Goal: Task Accomplishment & Management: Manage account settings

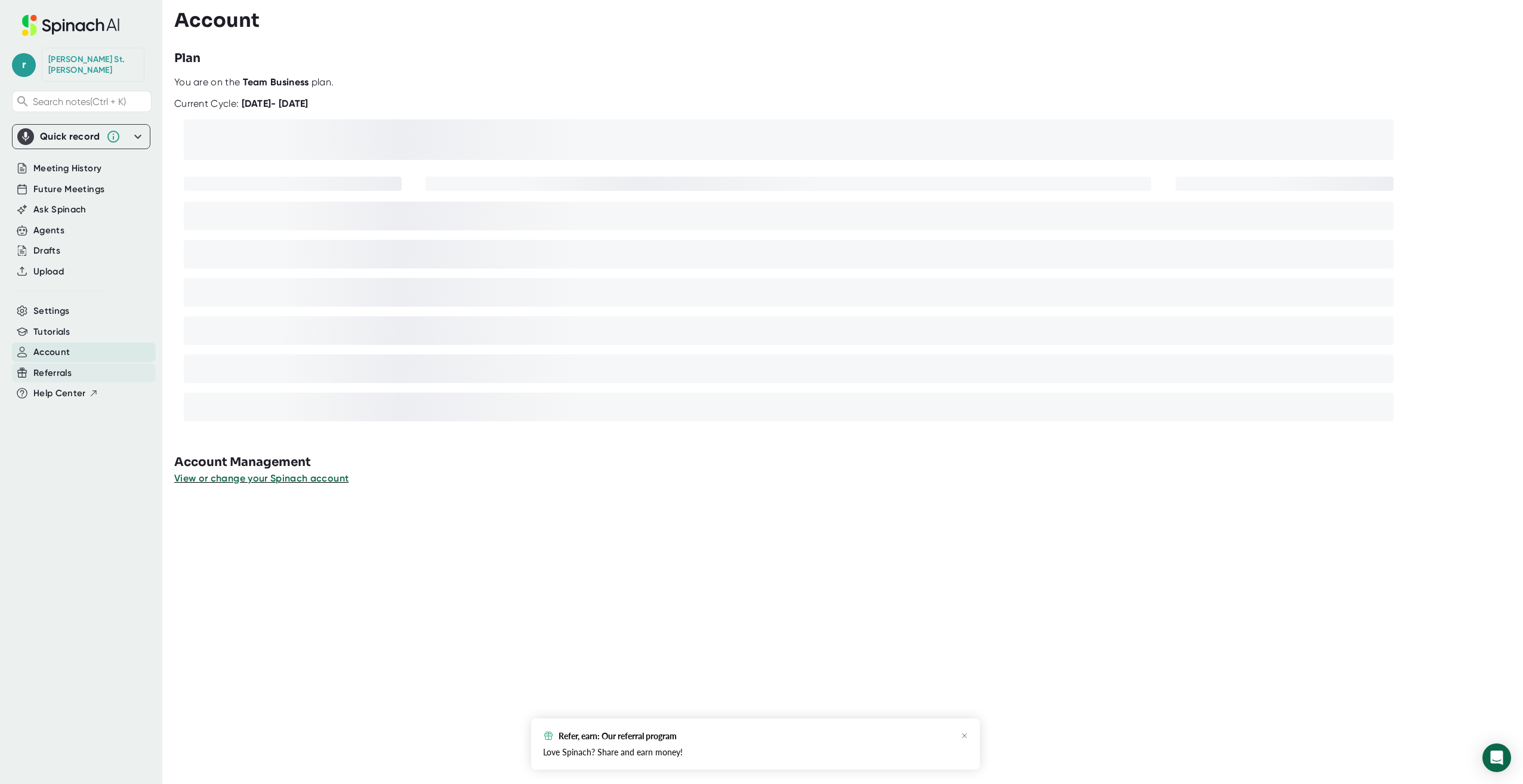
click at [48, 370] on div "Referrals" at bounding box center [83, 373] width 144 height 20
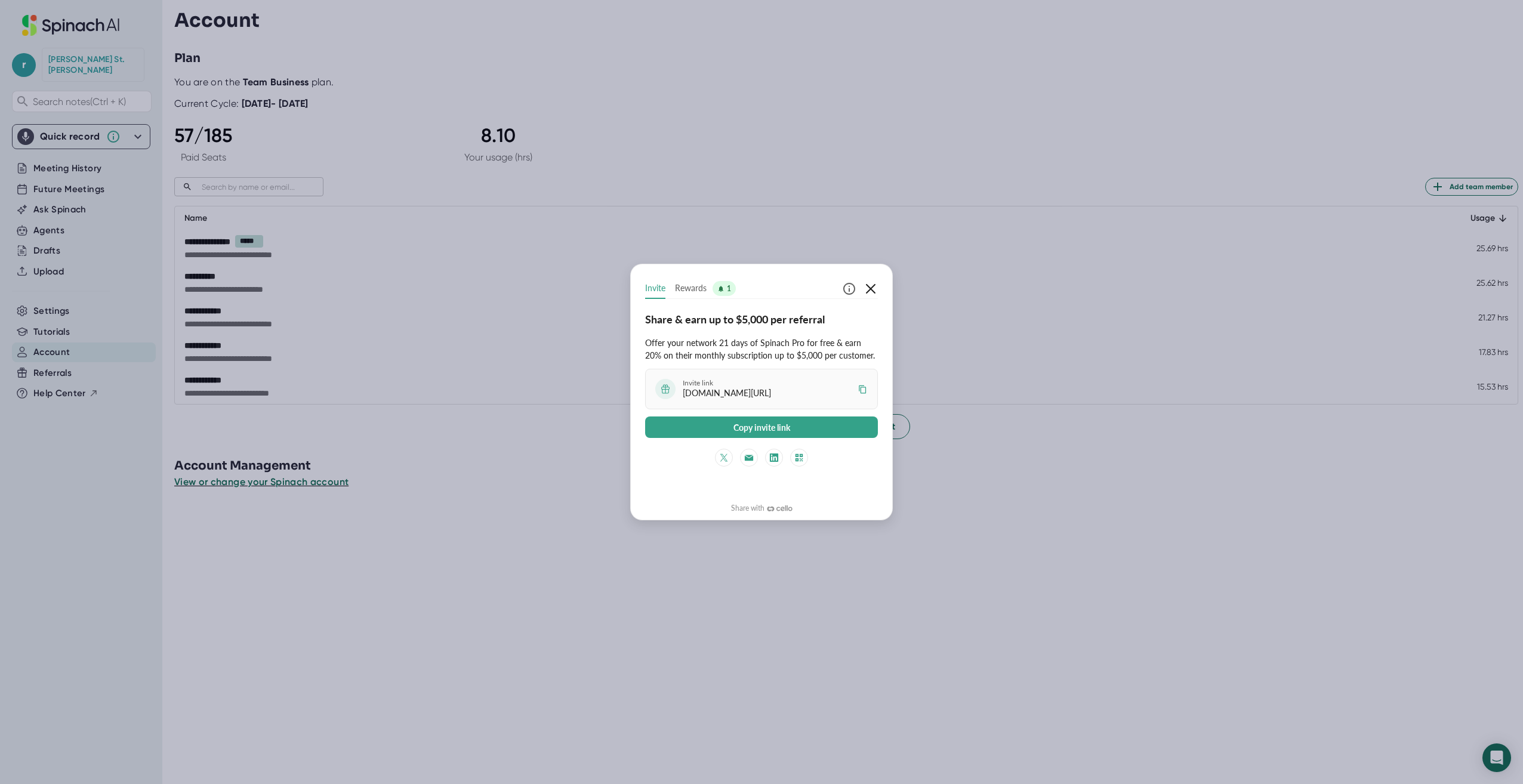
click at [870, 285] on icon "button" at bounding box center [870, 289] width 14 height 14
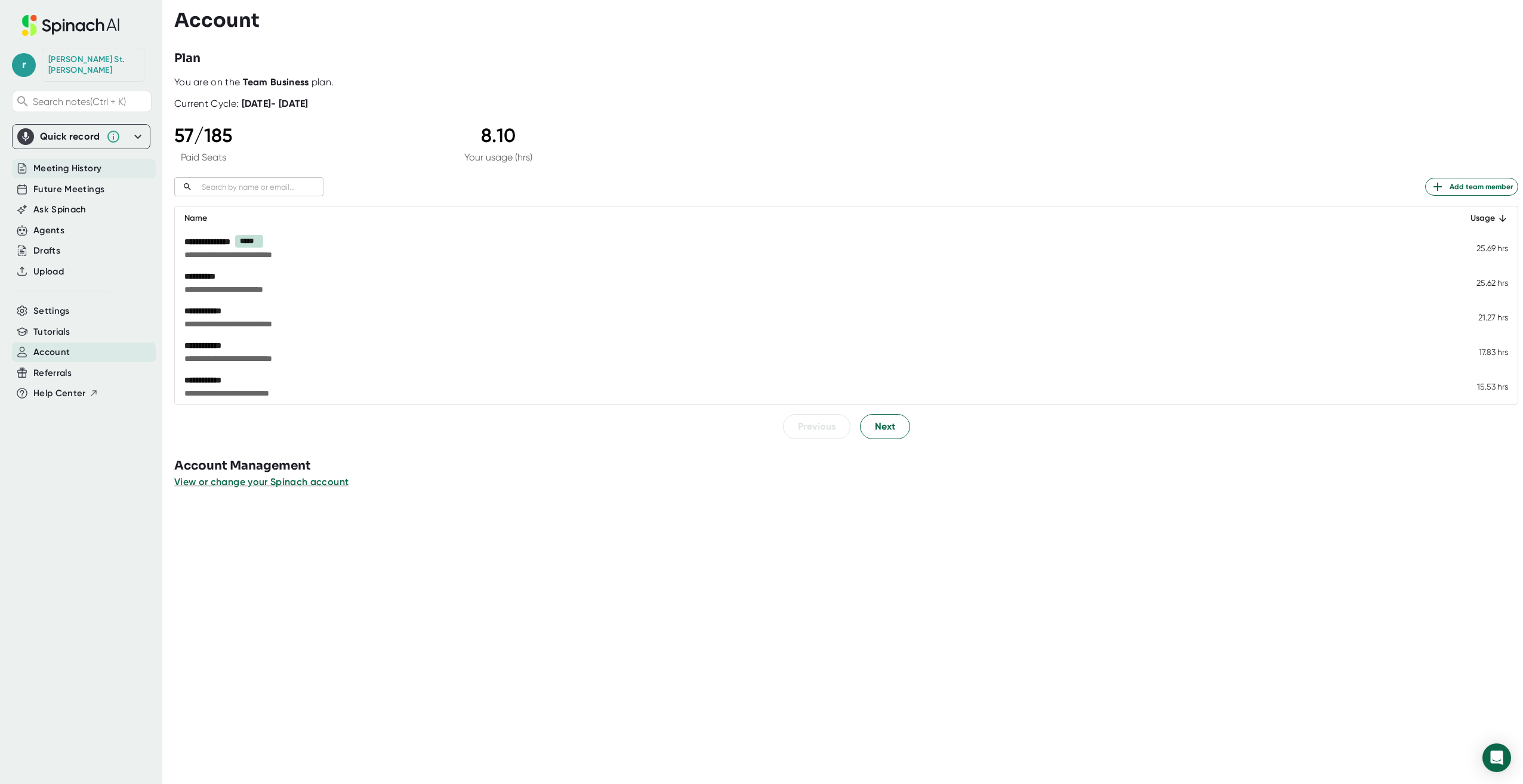
click at [66, 162] on span "Meeting History" at bounding box center [67, 169] width 68 height 14
